Goal: Book appointment/travel/reservation

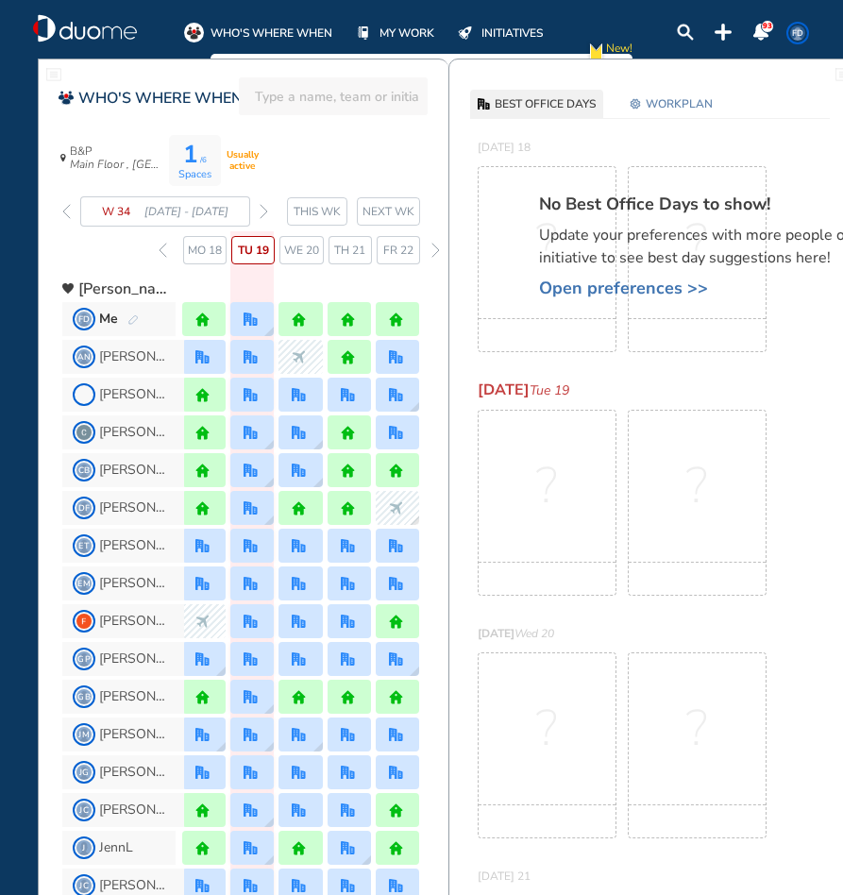
click at [263, 210] on img "forward week" at bounding box center [264, 211] width 8 height 15
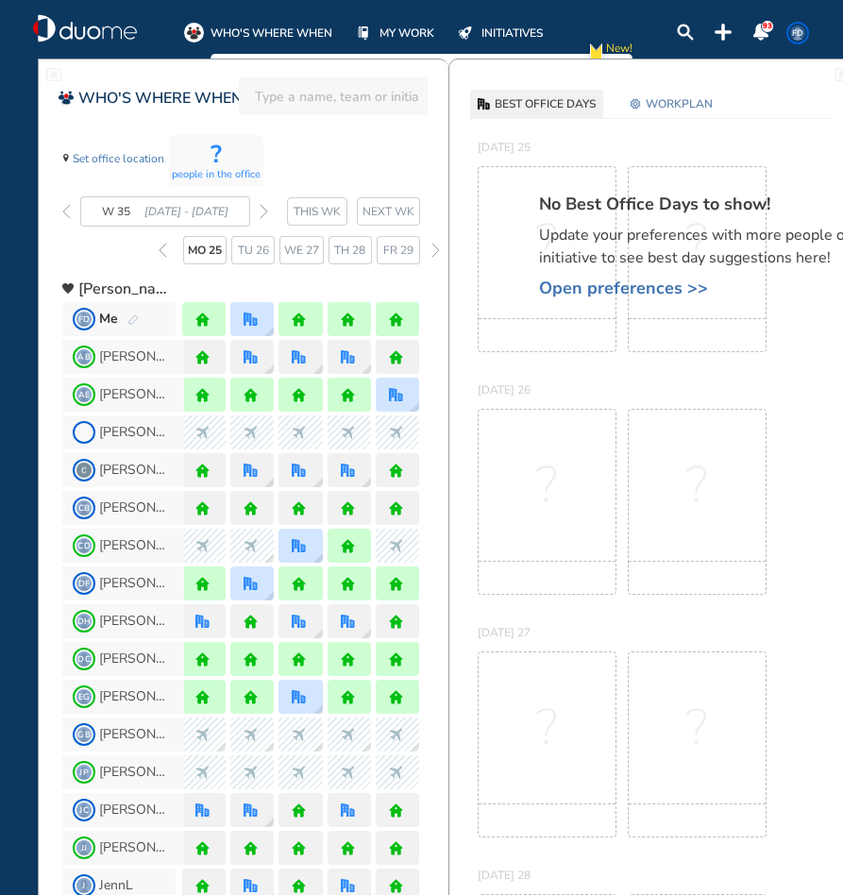
click at [263, 210] on img "forward week" at bounding box center [264, 211] width 8 height 15
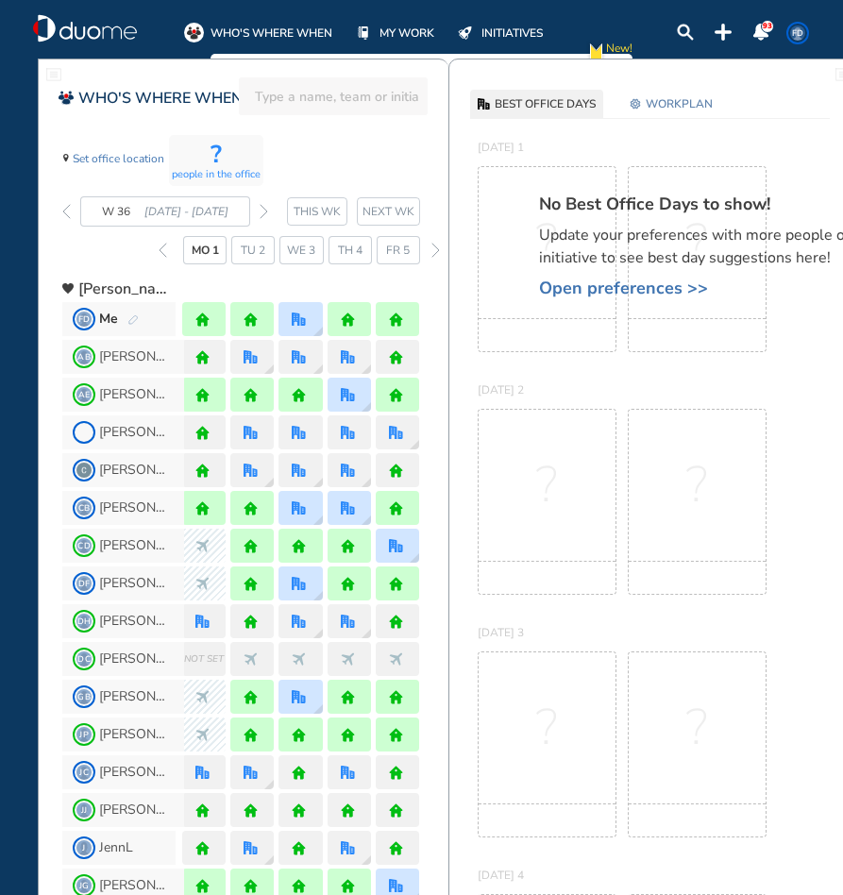
click at [263, 210] on img "forward week" at bounding box center [264, 211] width 8 height 15
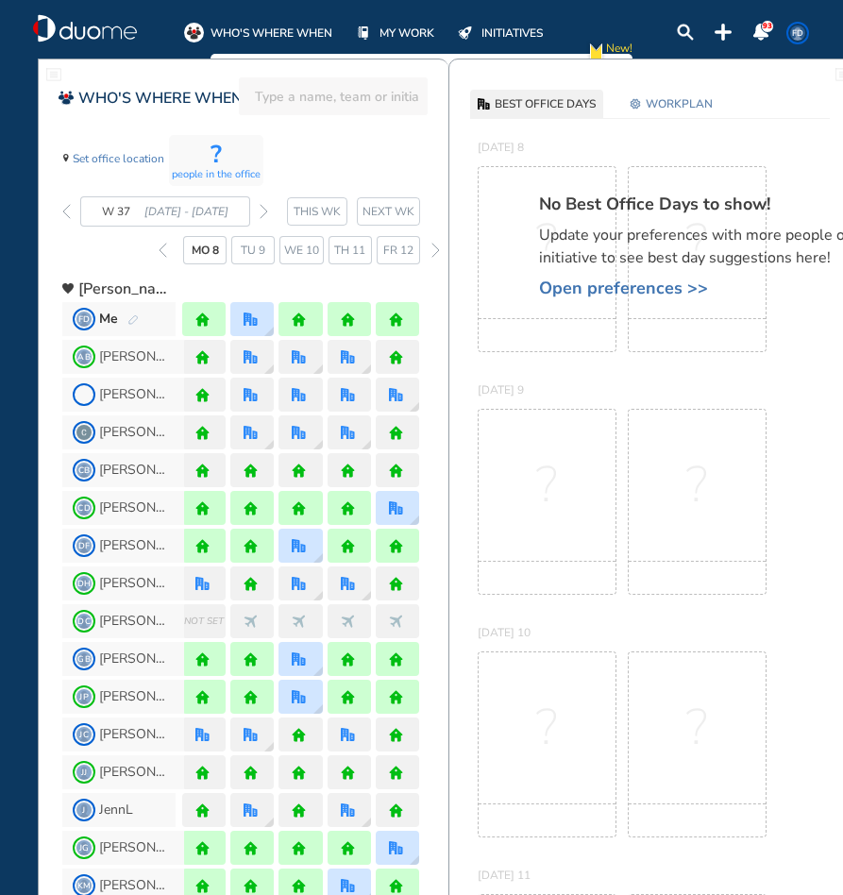
click at [263, 210] on img "forward week" at bounding box center [264, 211] width 8 height 15
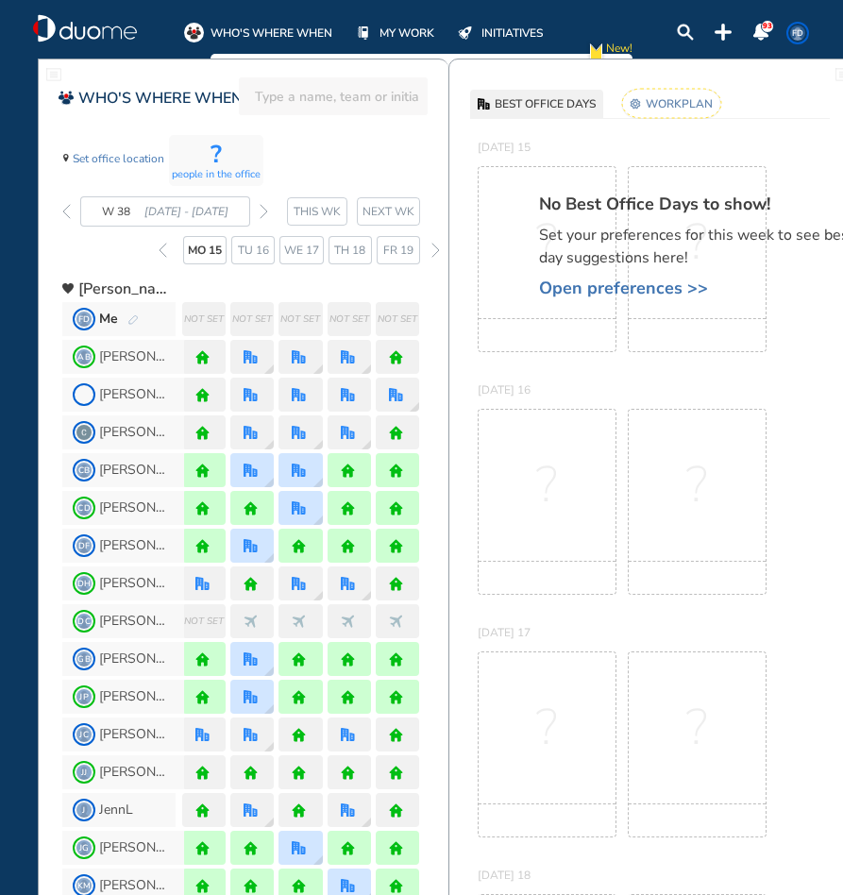
click at [578, 286] on span "Open preferences >>" at bounding box center [704, 287] width 330 height 19
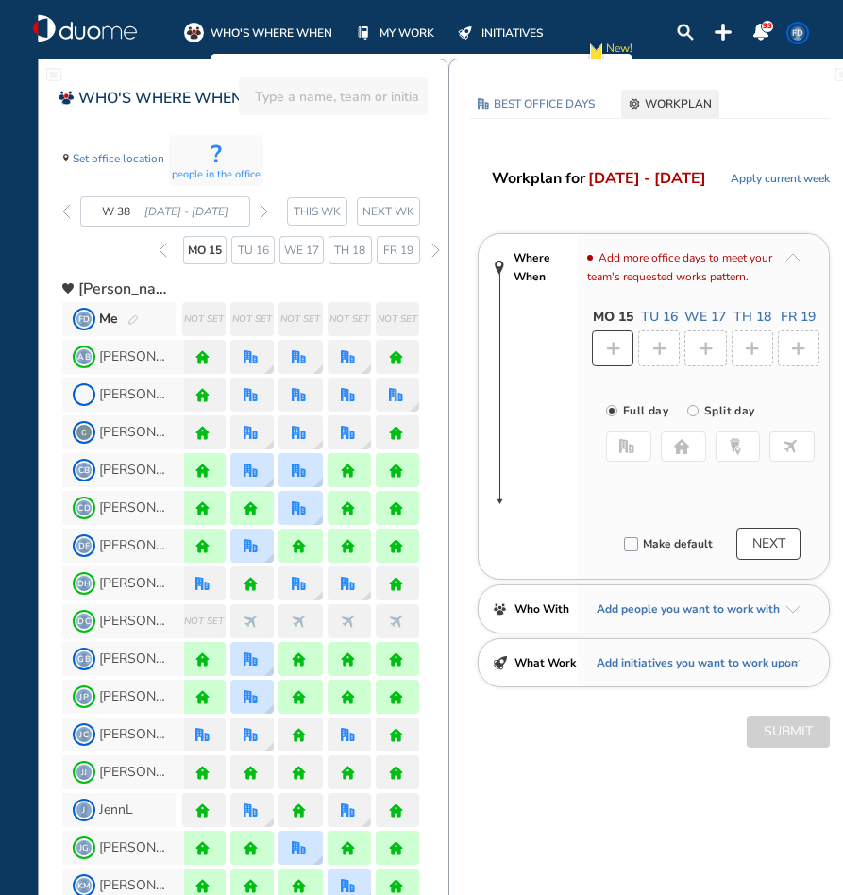
click at [681, 445] on img "home-bdbdbd" at bounding box center [681, 446] width 15 height 15
click at [650, 345] on div at bounding box center [659, 348] width 42 height 36
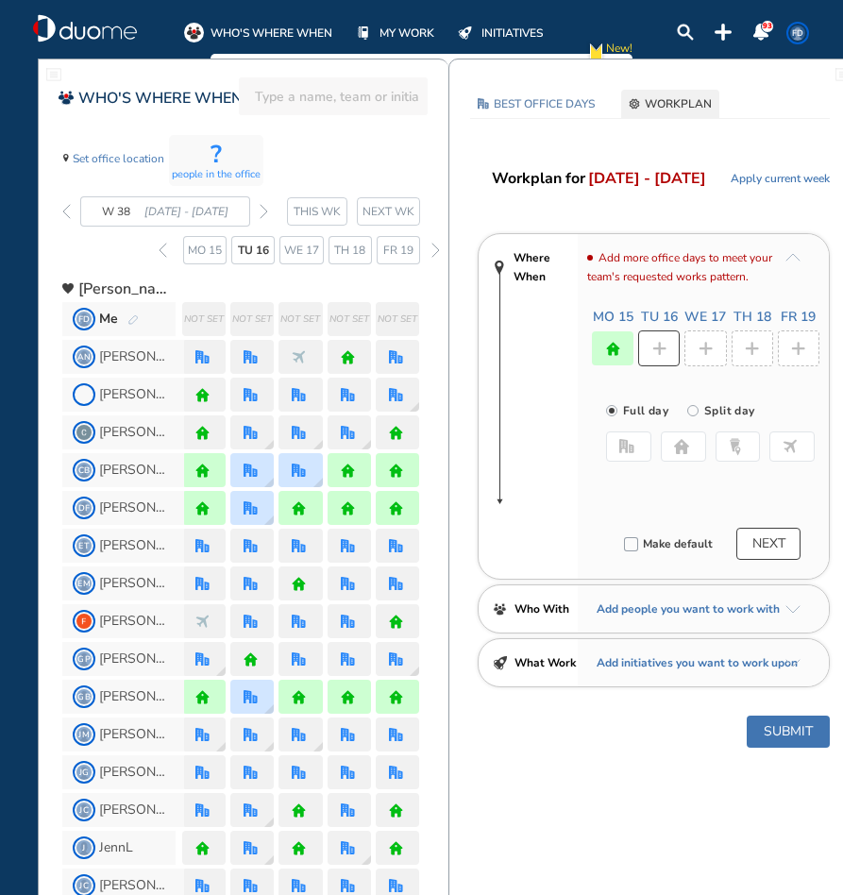
click at [634, 455] on button "office" at bounding box center [628, 446] width 45 height 30
click at [651, 485] on button "Select location" at bounding box center [656, 484] width 76 height 19
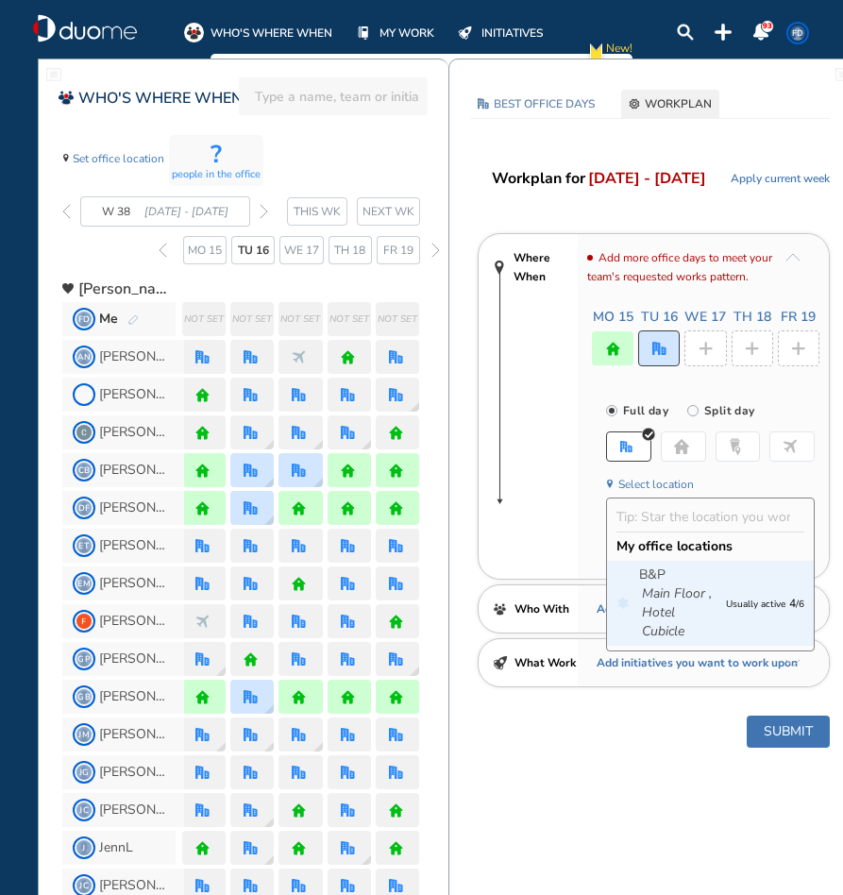
click at [678, 595] on icon "Main Floor ," at bounding box center [677, 593] width 70 height 19
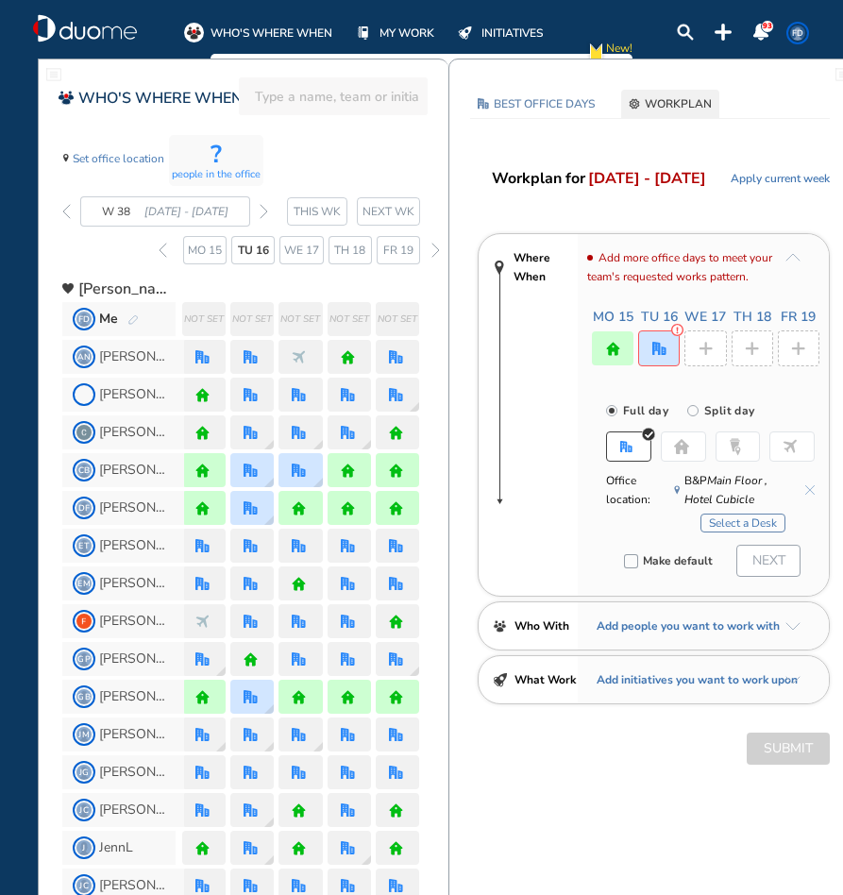
click at [704, 524] on button "Select a Desk" at bounding box center [742, 522] width 85 height 19
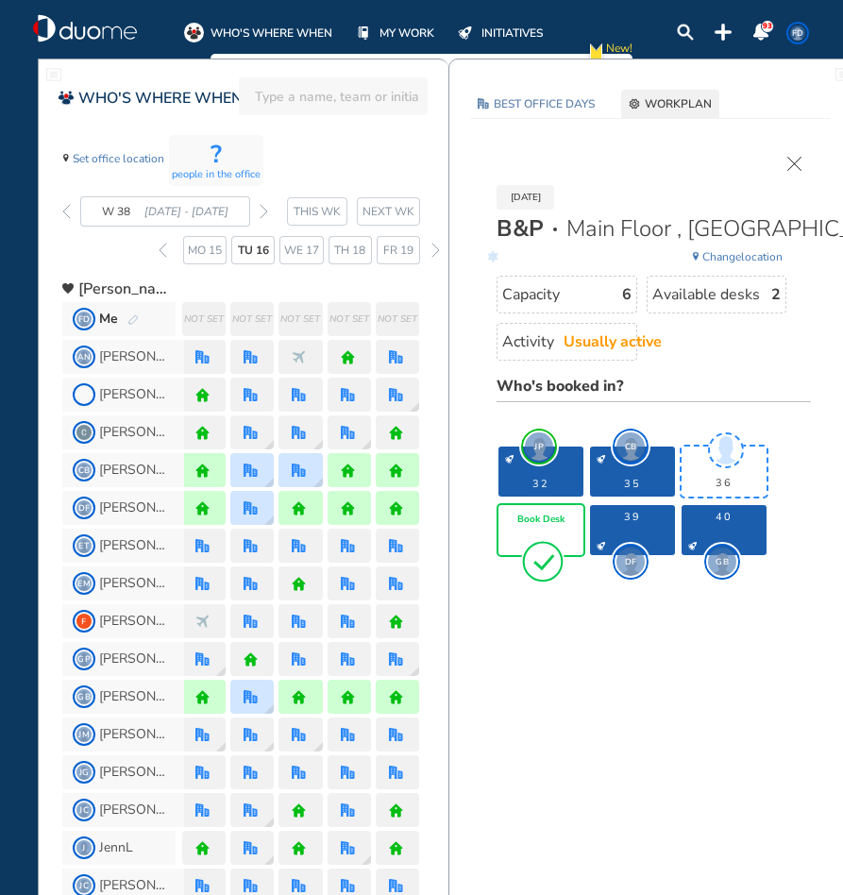
click at [520, 524] on span "Book Desk" at bounding box center [540, 519] width 47 height 11
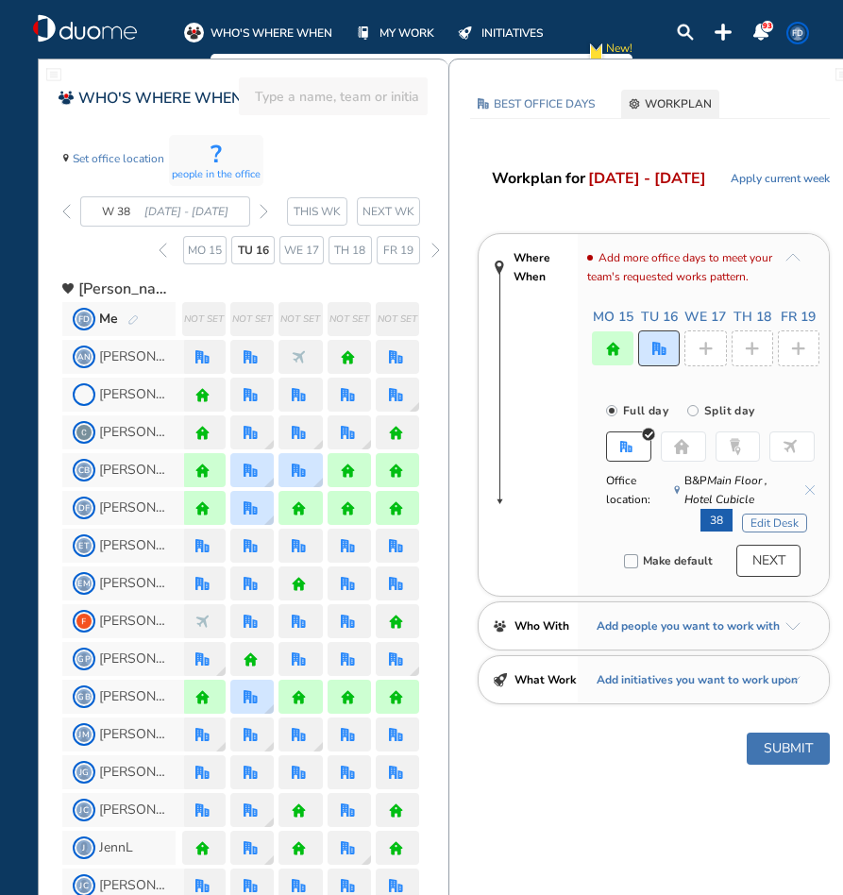
click at [694, 344] on div at bounding box center [705, 348] width 42 height 36
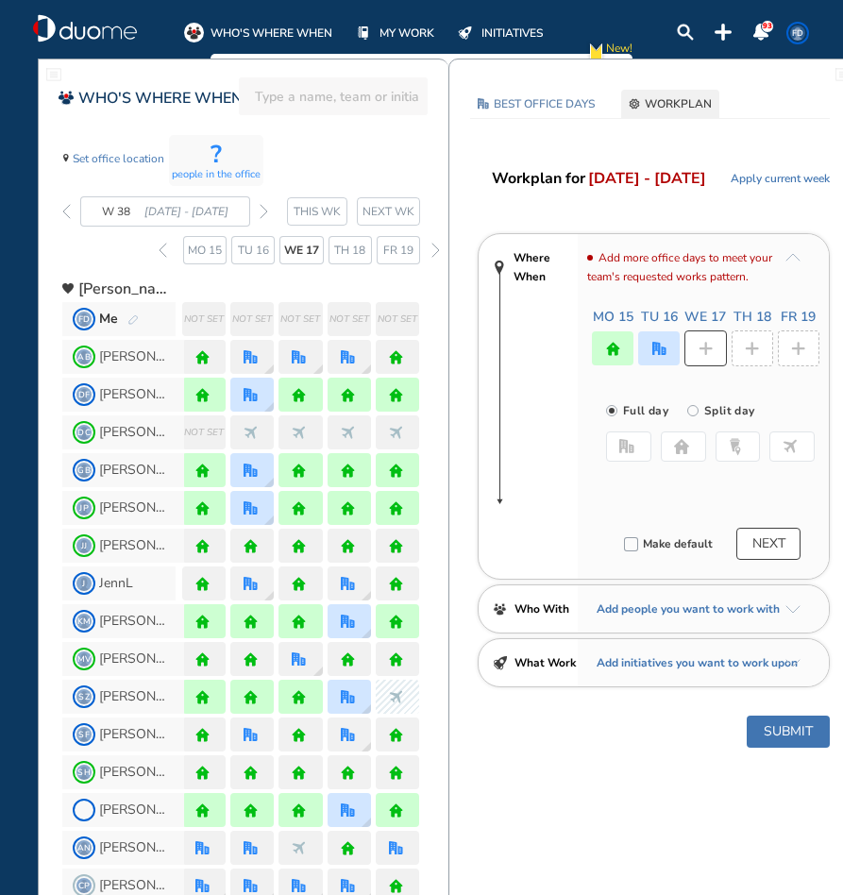
click at [674, 452] on img "home-bdbdbd" at bounding box center [681, 446] width 15 height 15
click at [741, 354] on div at bounding box center [752, 348] width 42 height 36
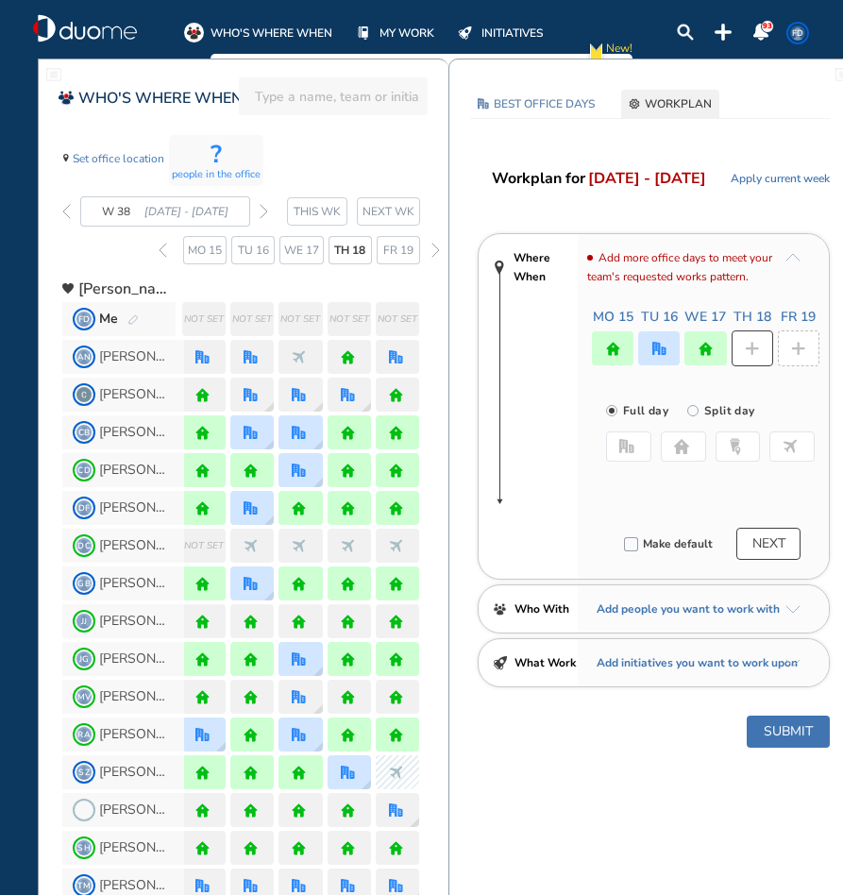
click at [681, 445] on img "home-bdbdbd" at bounding box center [681, 446] width 15 height 15
click at [801, 357] on div at bounding box center [799, 348] width 42 height 36
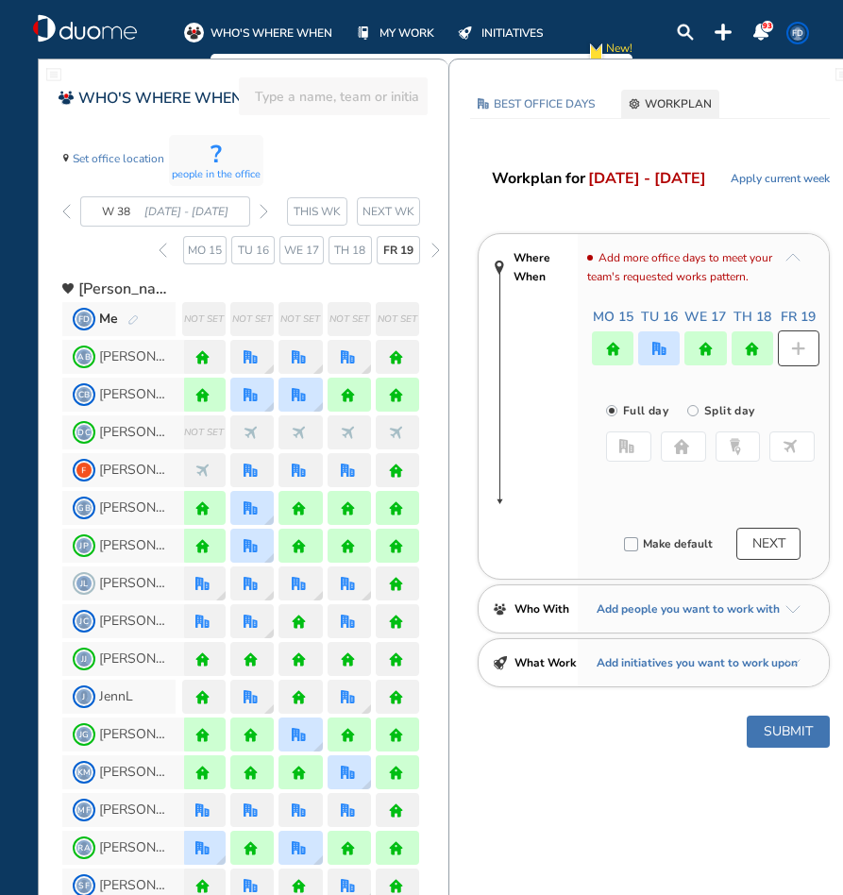
click at [676, 446] on img "home-bdbdbd" at bounding box center [681, 446] width 15 height 15
click at [771, 738] on button "Submit" at bounding box center [788, 731] width 83 height 32
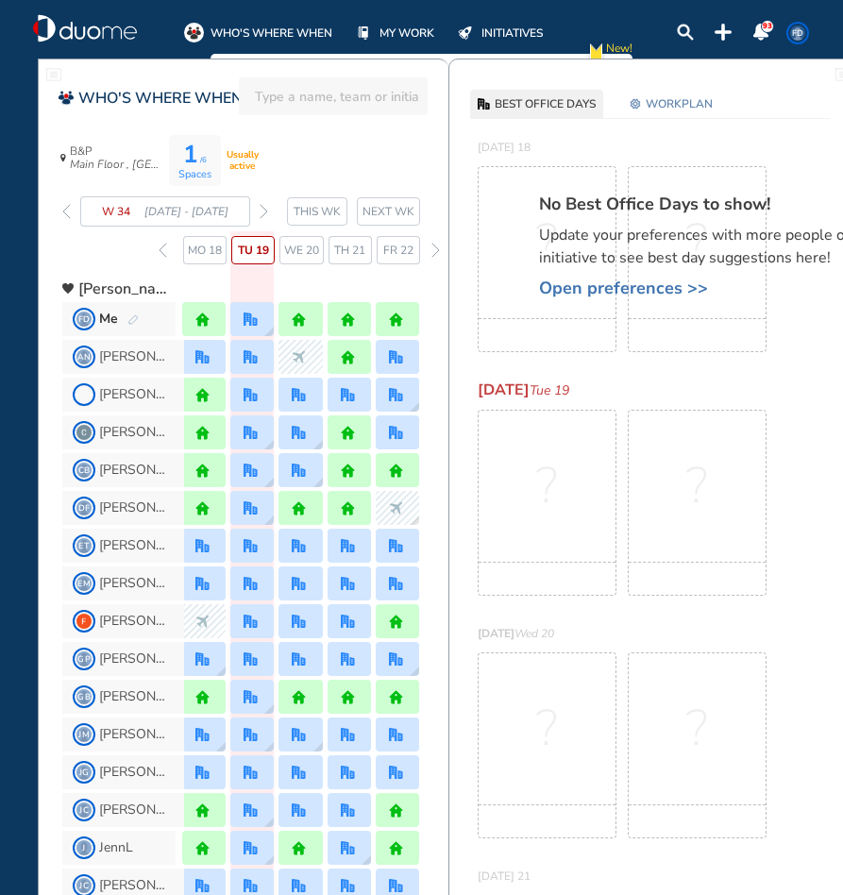
click at [265, 211] on img "forward week" at bounding box center [264, 211] width 8 height 15
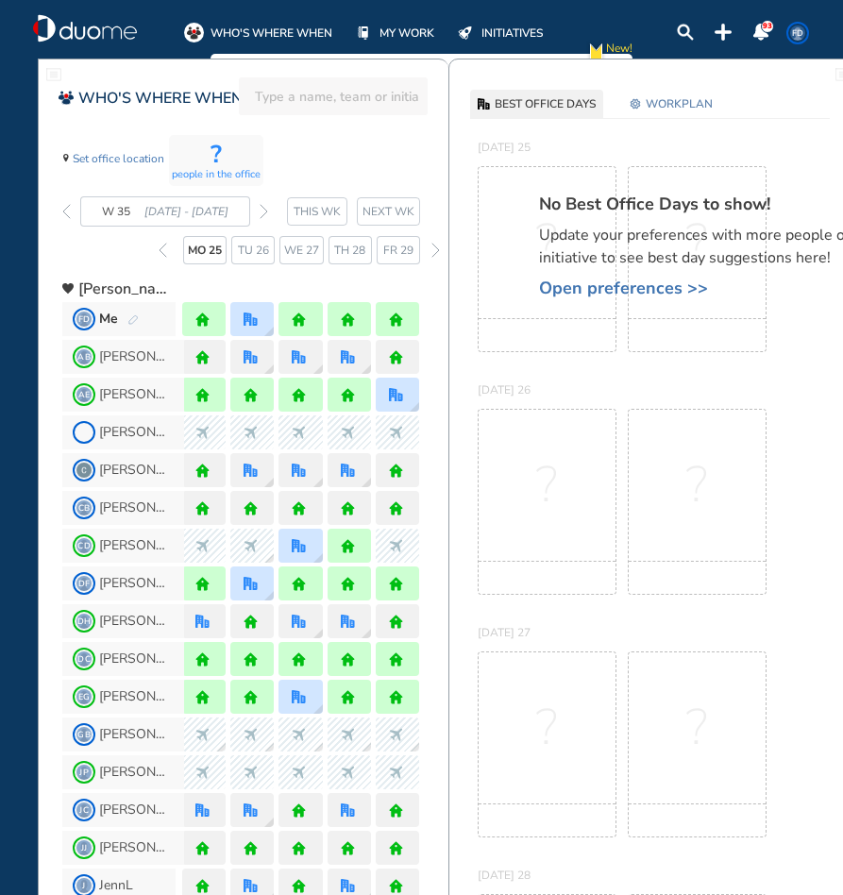
click at [265, 211] on img "forward week" at bounding box center [264, 211] width 8 height 15
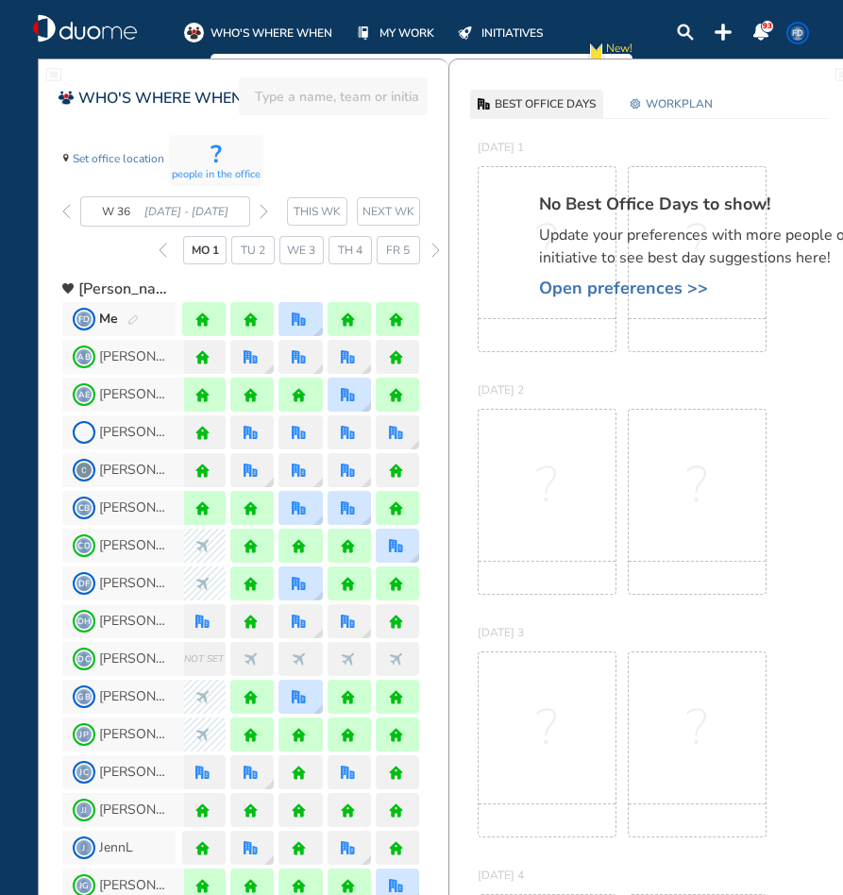
click at [265, 211] on img "forward week" at bounding box center [264, 211] width 8 height 15
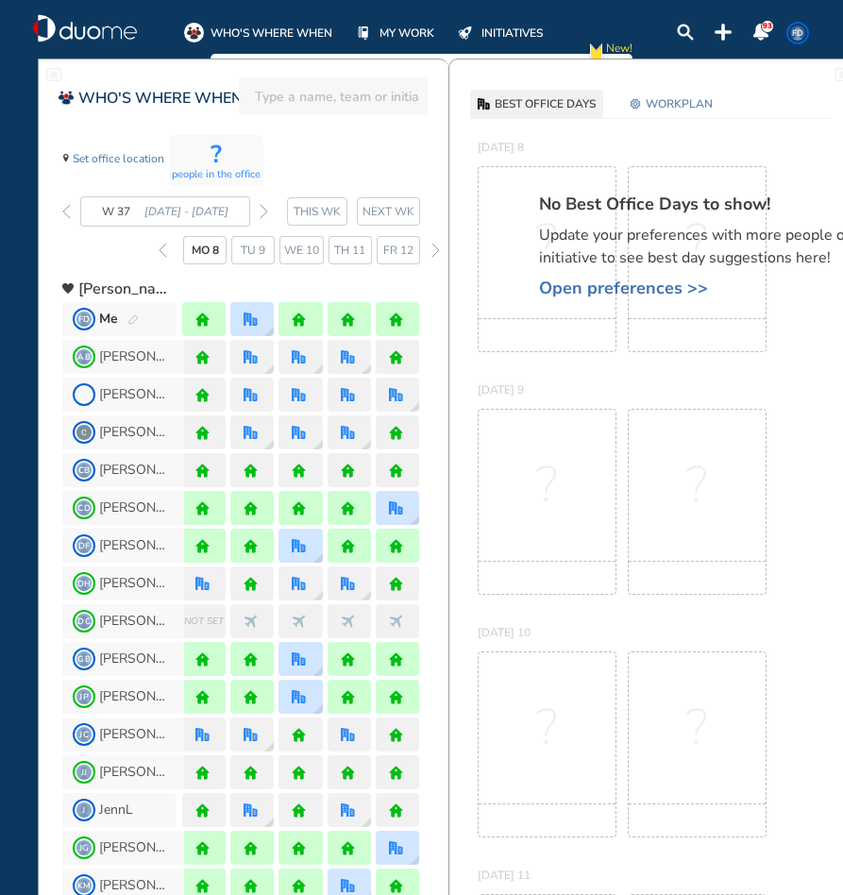
click at [265, 211] on img "forward week" at bounding box center [264, 211] width 8 height 15
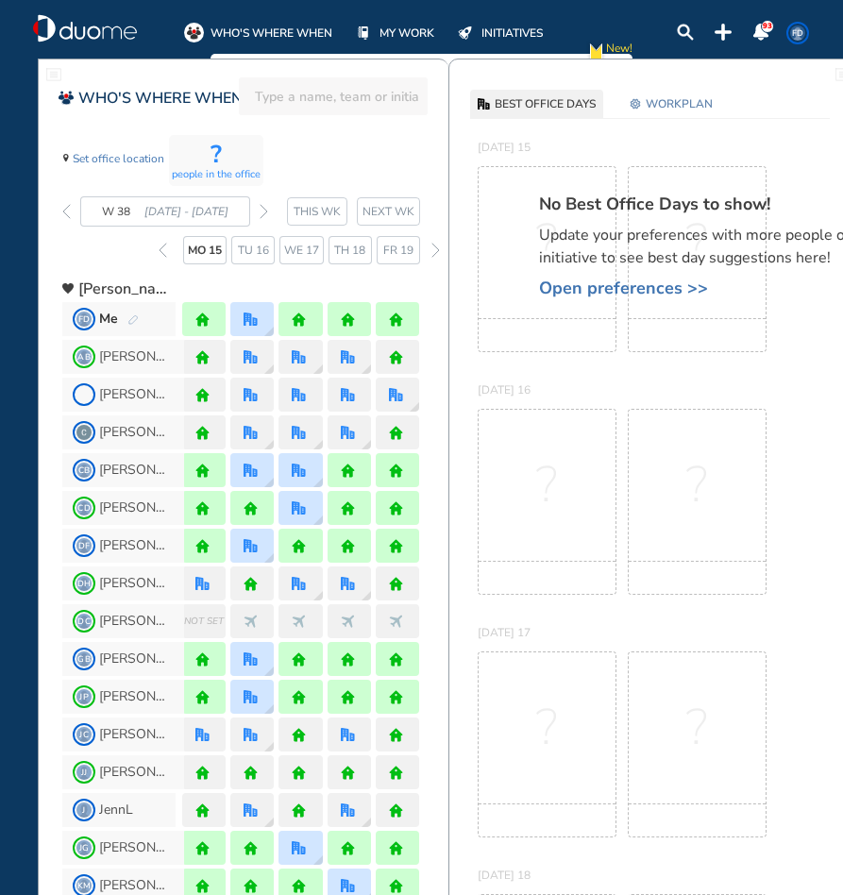
click at [264, 212] on img "forward week" at bounding box center [264, 211] width 8 height 15
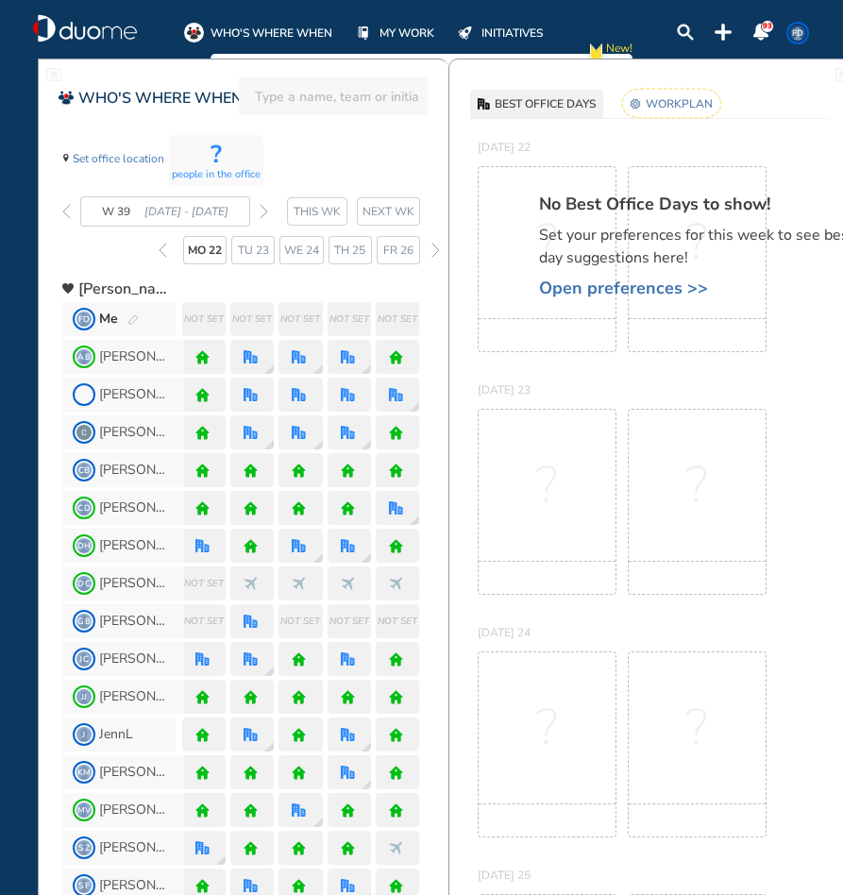
click at [588, 290] on span "Open preferences >>" at bounding box center [704, 287] width 330 height 19
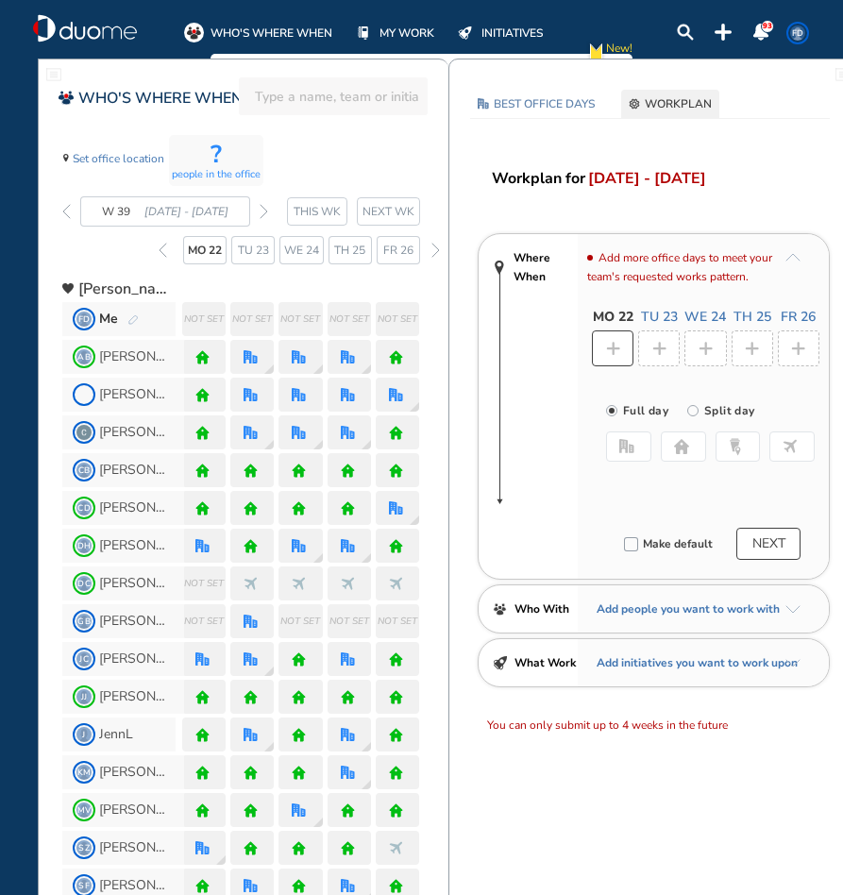
click at [265, 212] on img "forward week" at bounding box center [264, 211] width 8 height 15
